Goal: Task Accomplishment & Management: Use online tool/utility

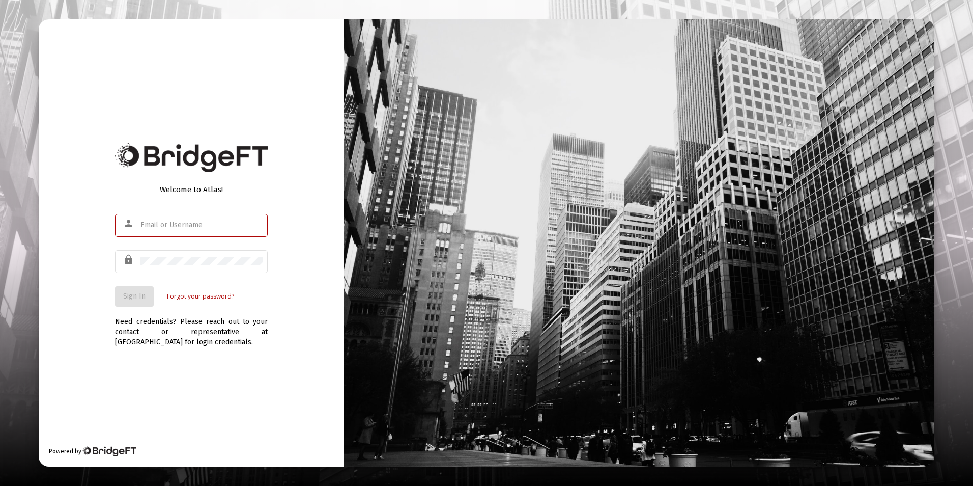
click at [76, 300] on div "Welcome to Atlas! person lock Sign In Forgot your password? Need credentials? P…" at bounding box center [191, 242] width 305 height 447
click at [170, 238] on div "person" at bounding box center [191, 230] width 153 height 33
click at [168, 226] on input "text" at bounding box center [202, 225] width 122 height 8
click at [163, 225] on input "text" at bounding box center [202, 225] width 122 height 8
drag, startPoint x: 175, startPoint y: 238, endPoint x: 181, endPoint y: 229, distance: 11.0
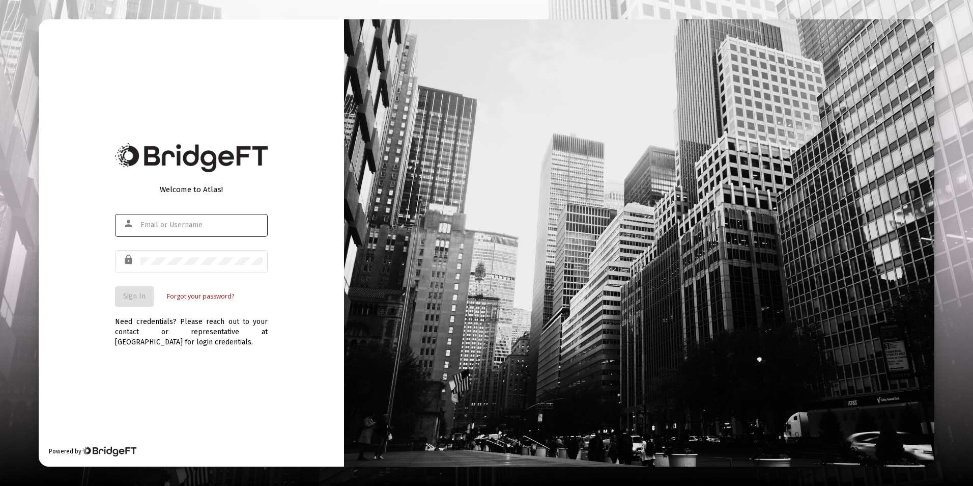
click at [177, 236] on div "person" at bounding box center [191, 230] width 153 height 33
click at [182, 228] on input "text" at bounding box center [202, 225] width 122 height 8
click at [182, 226] on input "text" at bounding box center [202, 225] width 122 height 8
drag, startPoint x: 182, startPoint y: 226, endPoint x: 158, endPoint y: 226, distance: 23.4
click at [158, 226] on input "text" at bounding box center [202, 225] width 122 height 8
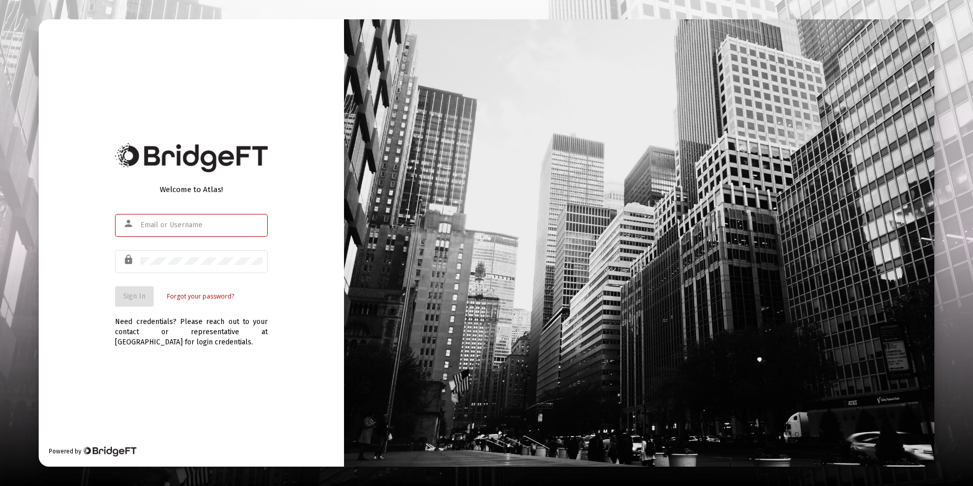
click at [158, 226] on input "text" at bounding box center [202, 225] width 122 height 8
click at [161, 226] on input "text" at bounding box center [202, 225] width 122 height 8
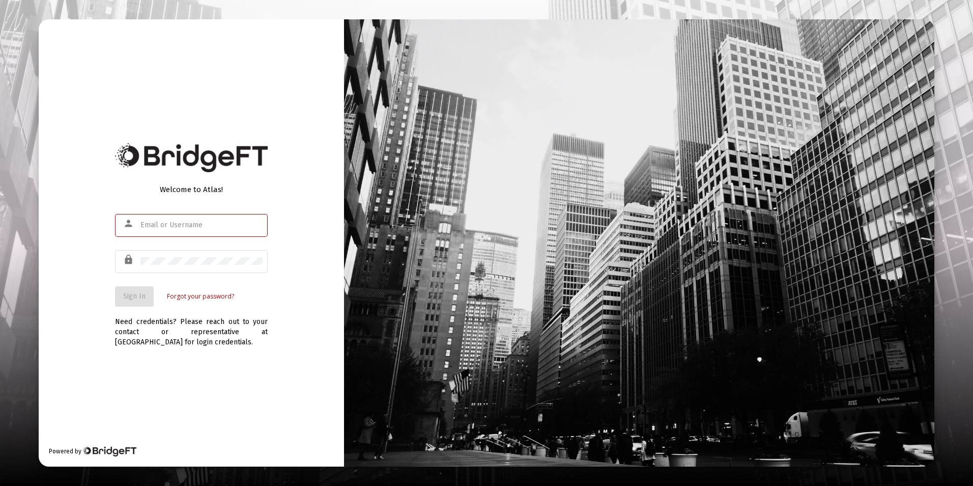
click at [161, 226] on input "text" at bounding box center [202, 225] width 122 height 8
click at [161, 227] on input "text" at bounding box center [202, 225] width 122 height 8
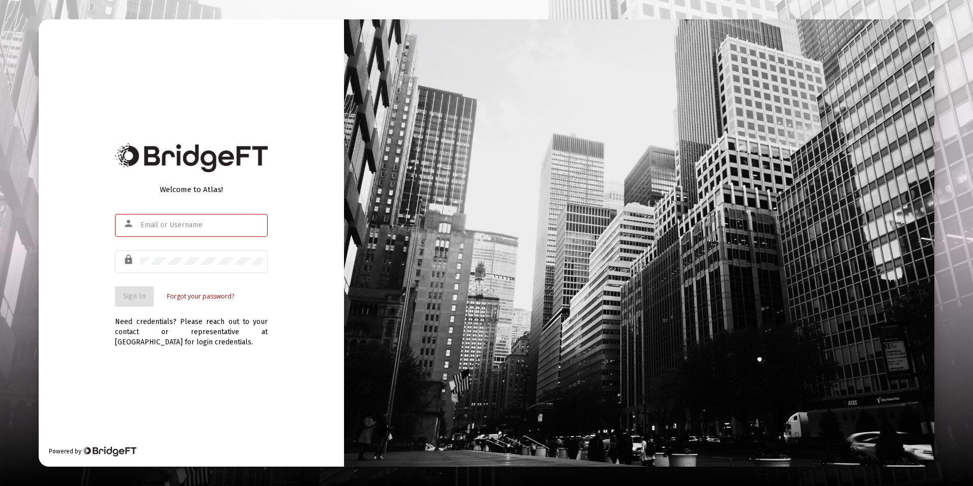
click at [161, 227] on input "text" at bounding box center [202, 225] width 122 height 8
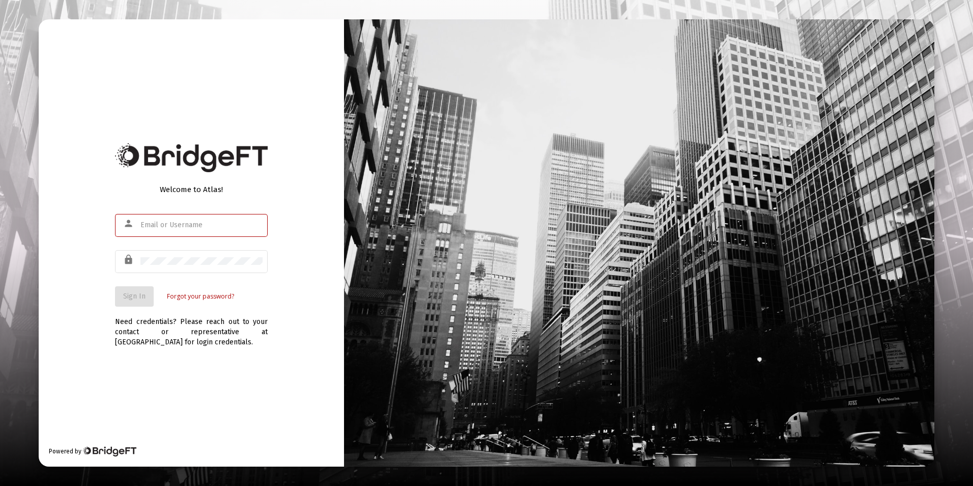
click at [161, 227] on input "text" at bounding box center [202, 225] width 122 height 8
click at [161, 228] on input "text" at bounding box center [202, 225] width 122 height 8
click at [168, 221] on input "text" at bounding box center [202, 225] width 122 height 8
click at [115, 286] on button "Sign In" at bounding box center [134, 296] width 39 height 20
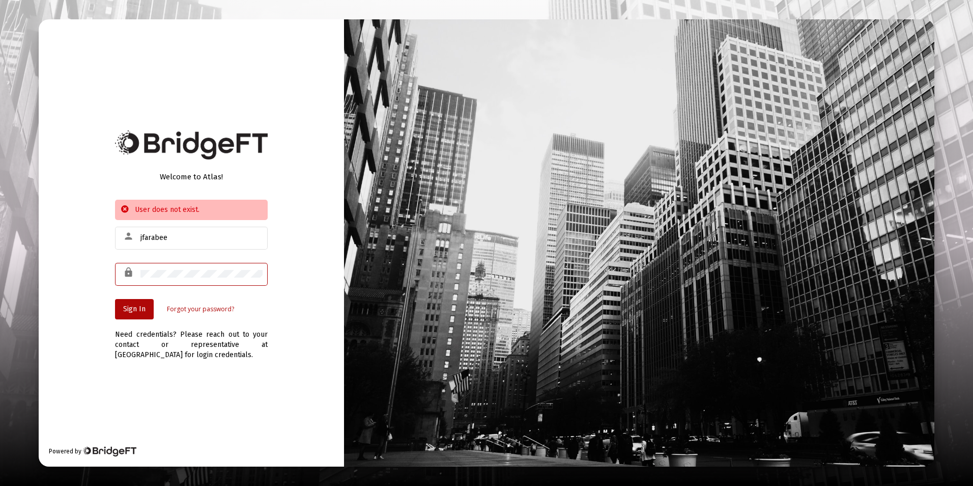
click at [136, 269] on div "lock" at bounding box center [191, 273] width 153 height 25
click at [174, 231] on div "jfarabee" at bounding box center [202, 237] width 122 height 25
drag, startPoint x: 179, startPoint y: 237, endPoint x: 127, endPoint y: 232, distance: 52.1
click at [127, 232] on div "person jfarabee" at bounding box center [191, 237] width 153 height 25
type input "[EMAIL_ADDRESS][DOMAIN_NAME]"
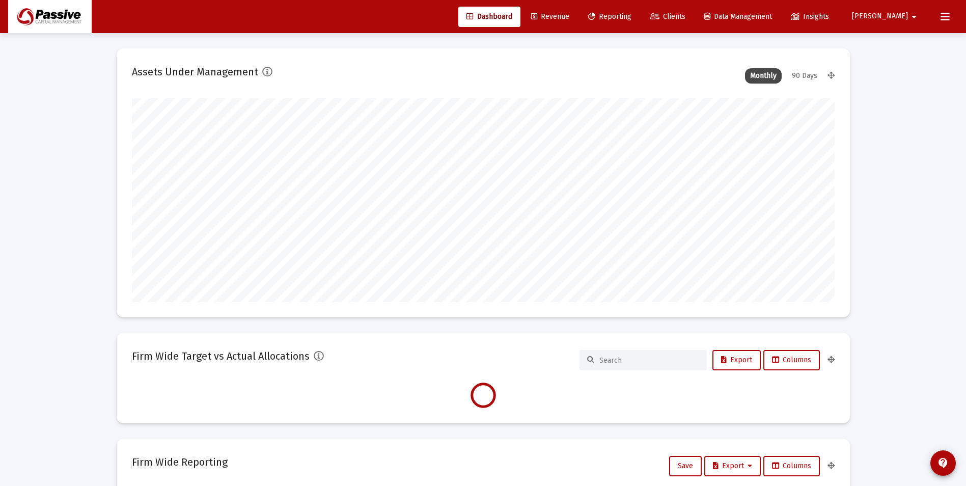
scroll to position [204, 378]
type input "[DATE]"
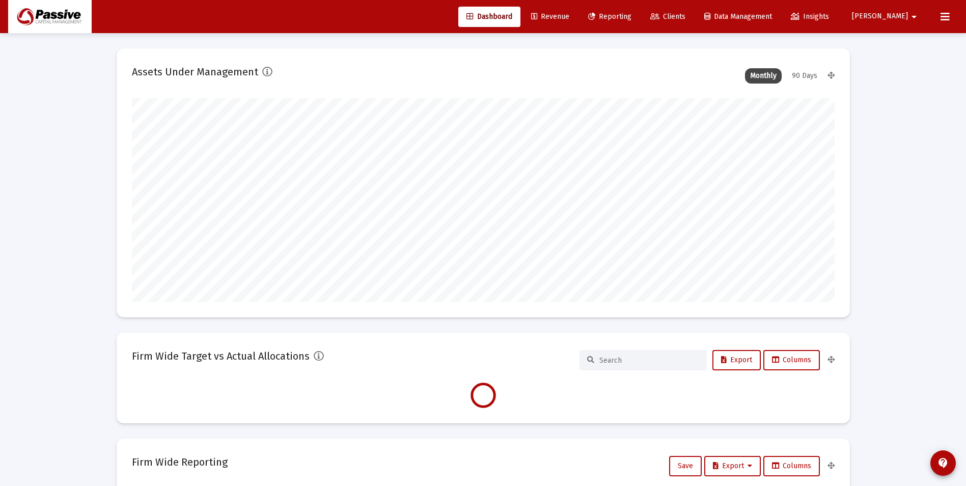
click at [659, 18] on icon at bounding box center [654, 16] width 9 height 7
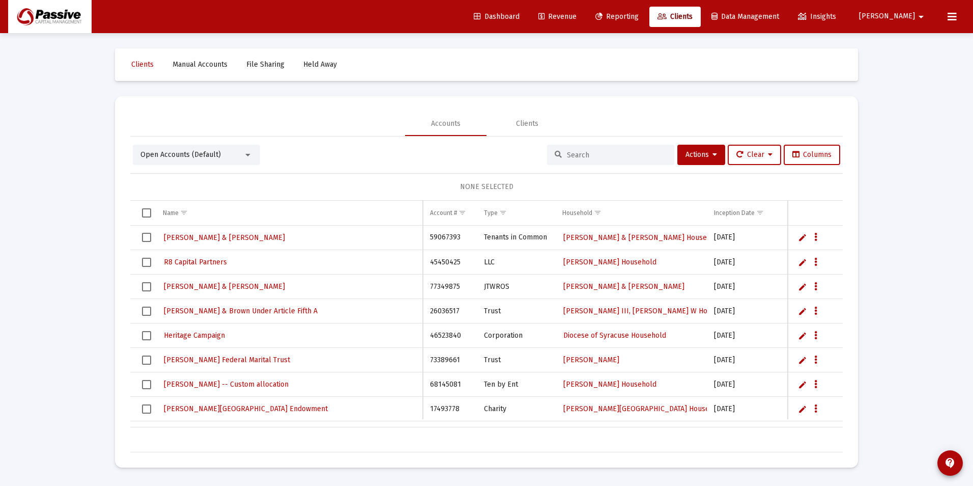
click at [577, 17] on span "Revenue" at bounding box center [558, 16] width 38 height 9
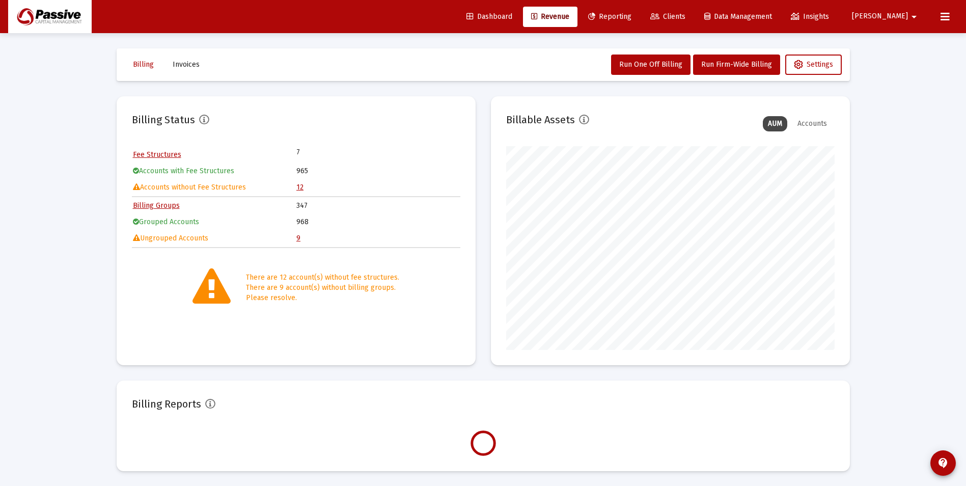
scroll to position [204, 328]
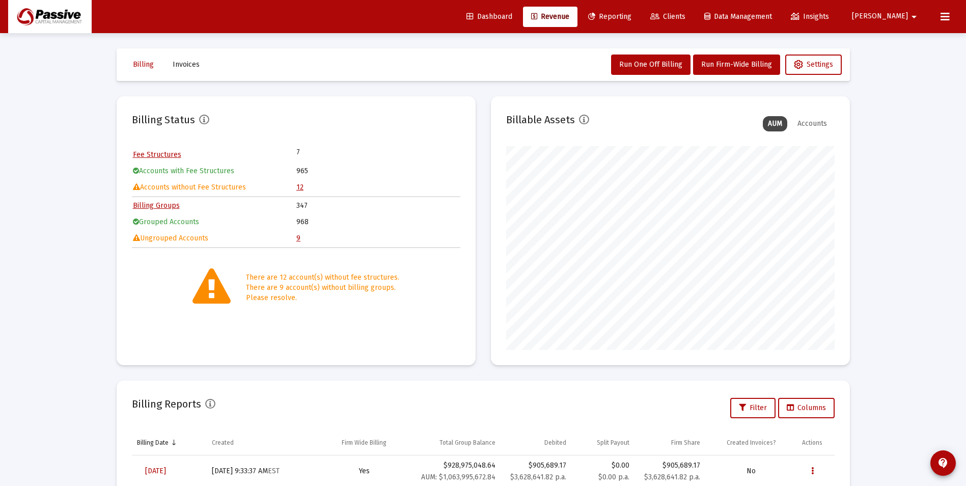
click at [297, 240] on link "9" at bounding box center [298, 238] width 4 height 9
